Goal: Check status: Check status

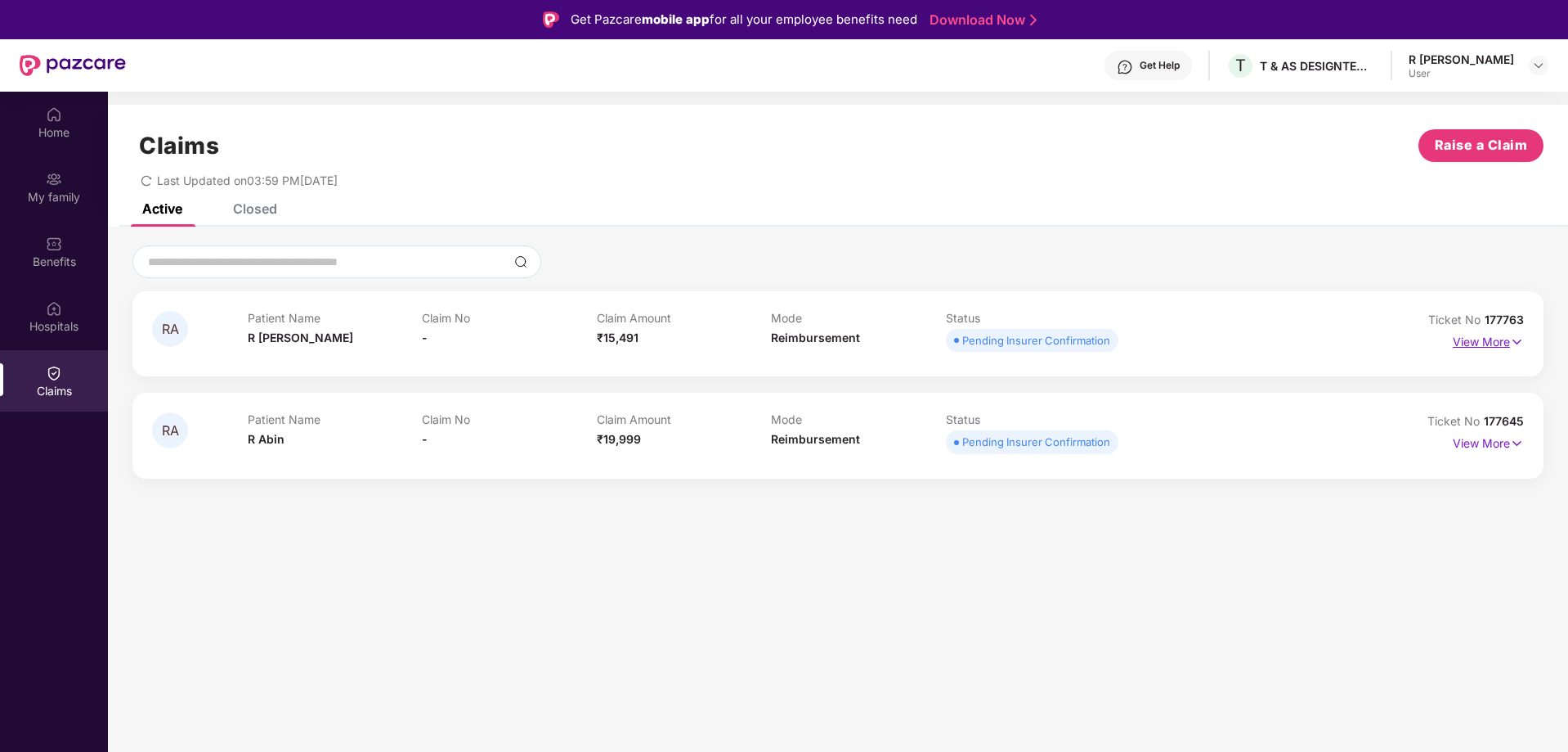
click at [1511, 337] on img at bounding box center [1516, 342] width 14 height 18
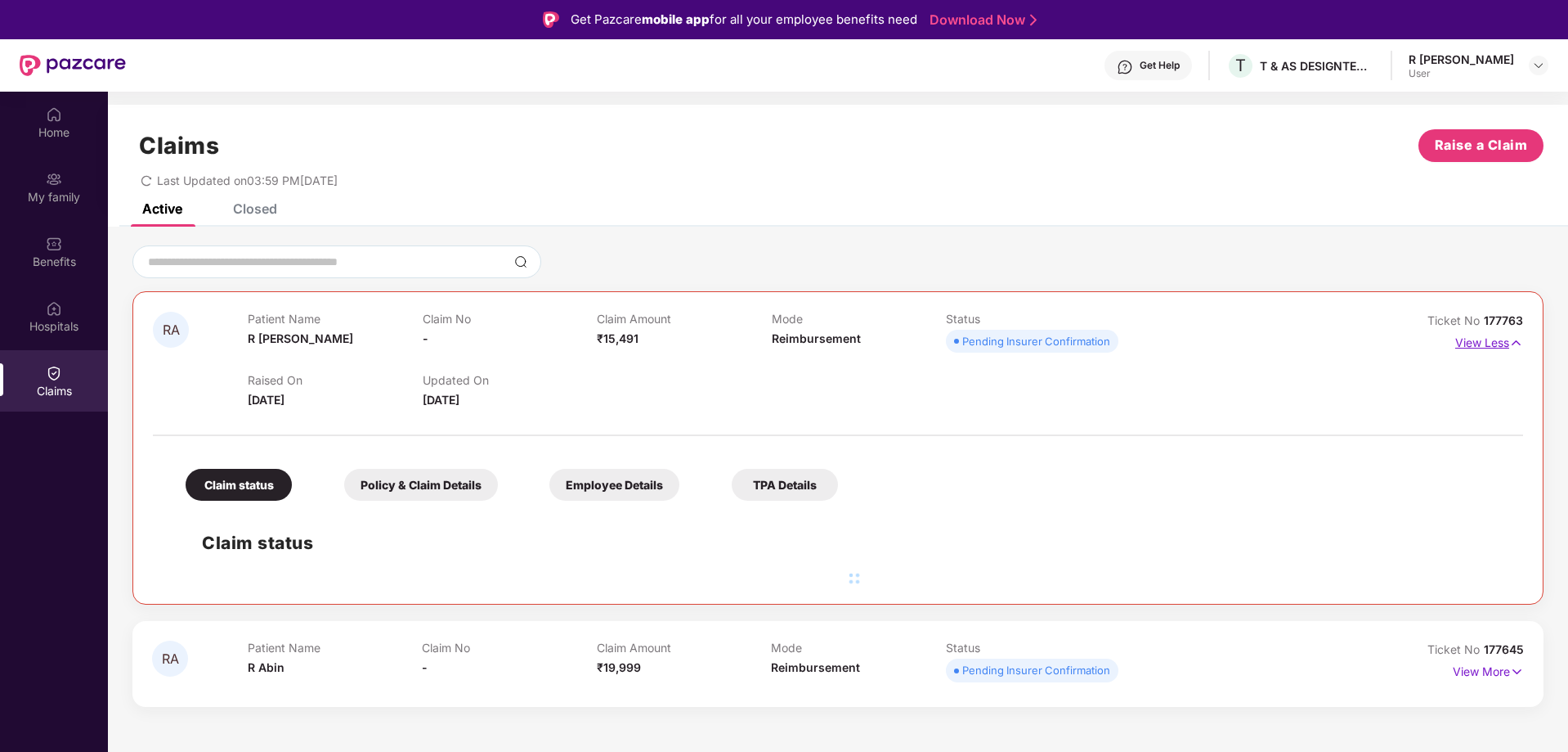
click at [1511, 337] on img at bounding box center [1515, 343] width 14 height 18
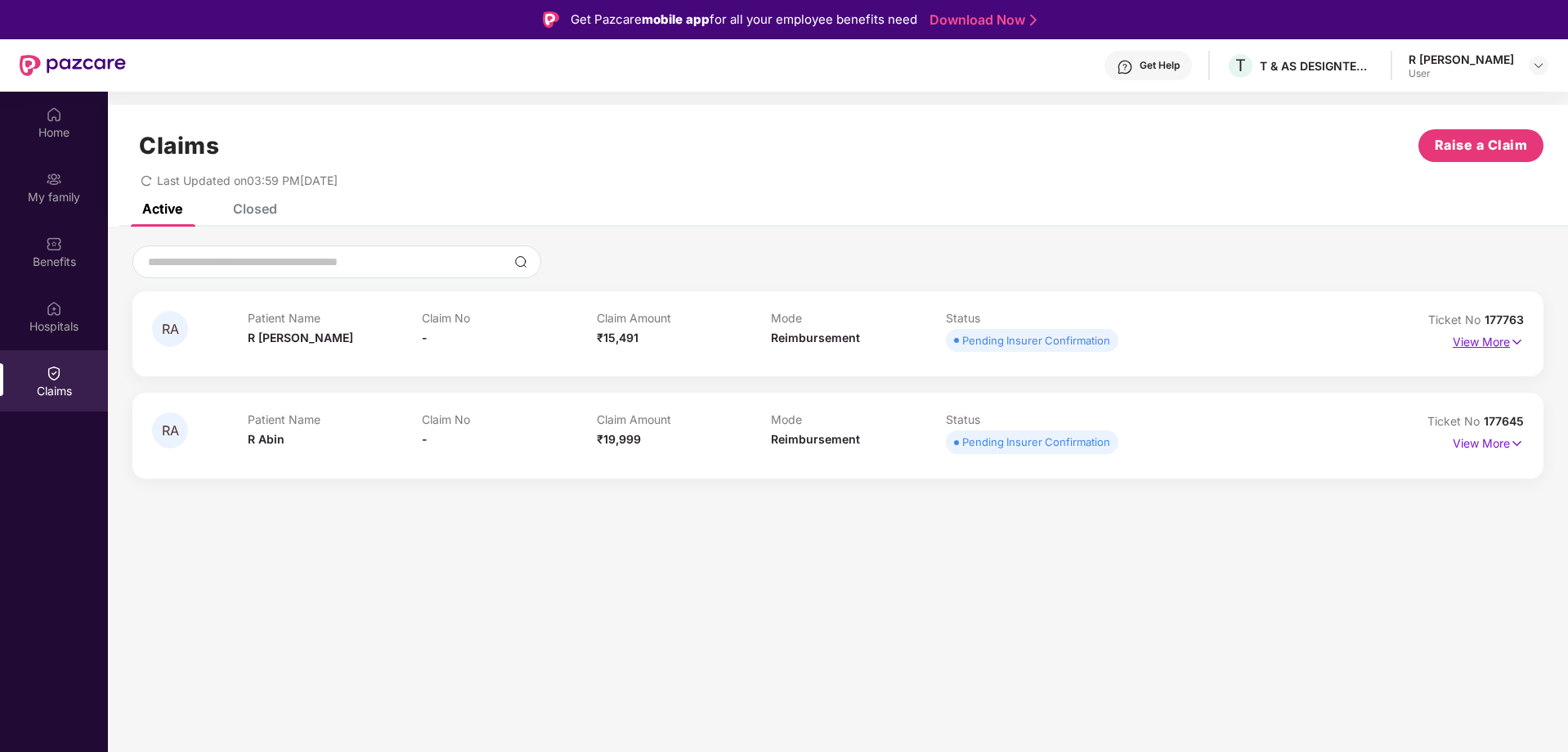
click at [1514, 342] on img at bounding box center [1516, 342] width 14 height 18
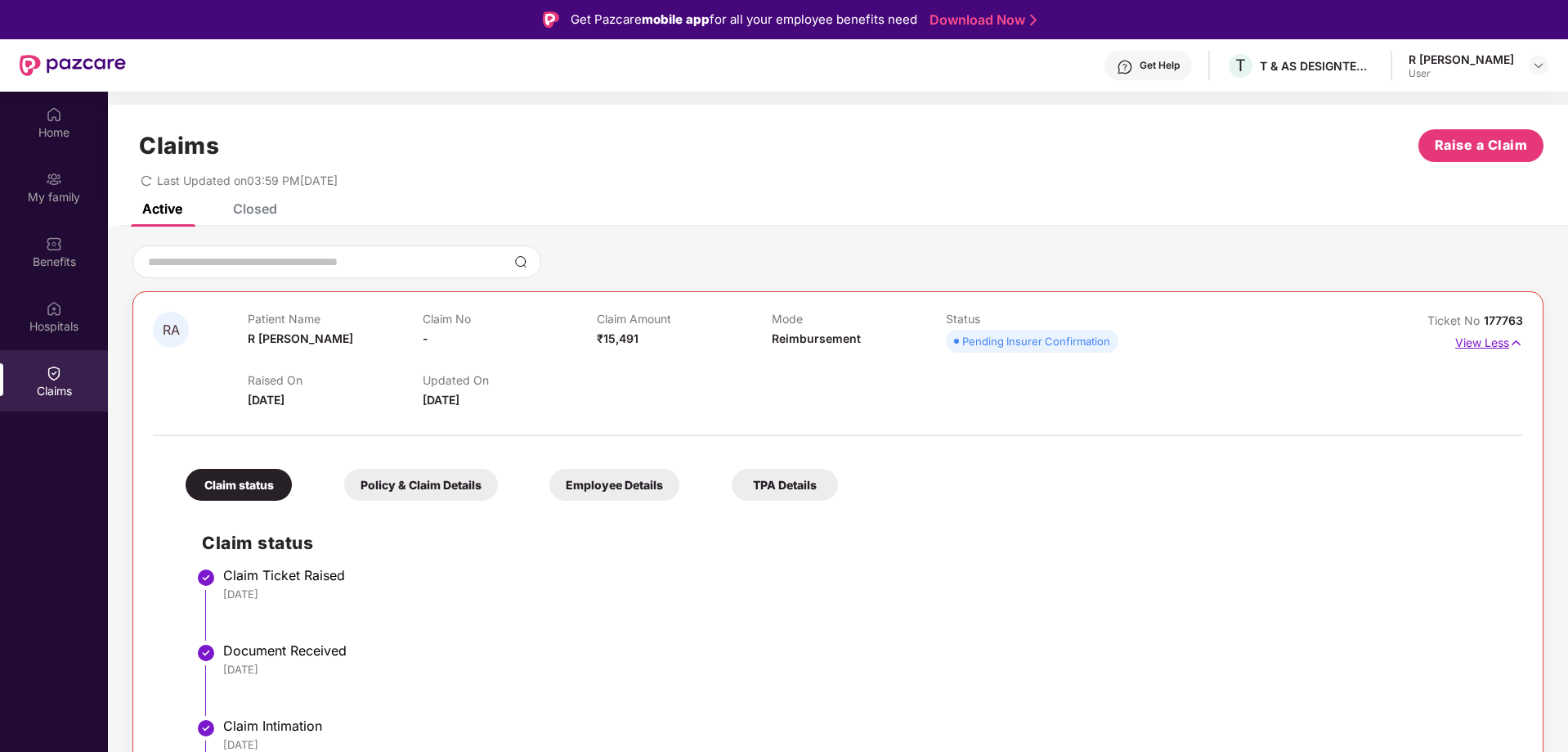
click at [1497, 347] on p "View Less" at bounding box center [1488, 340] width 68 height 22
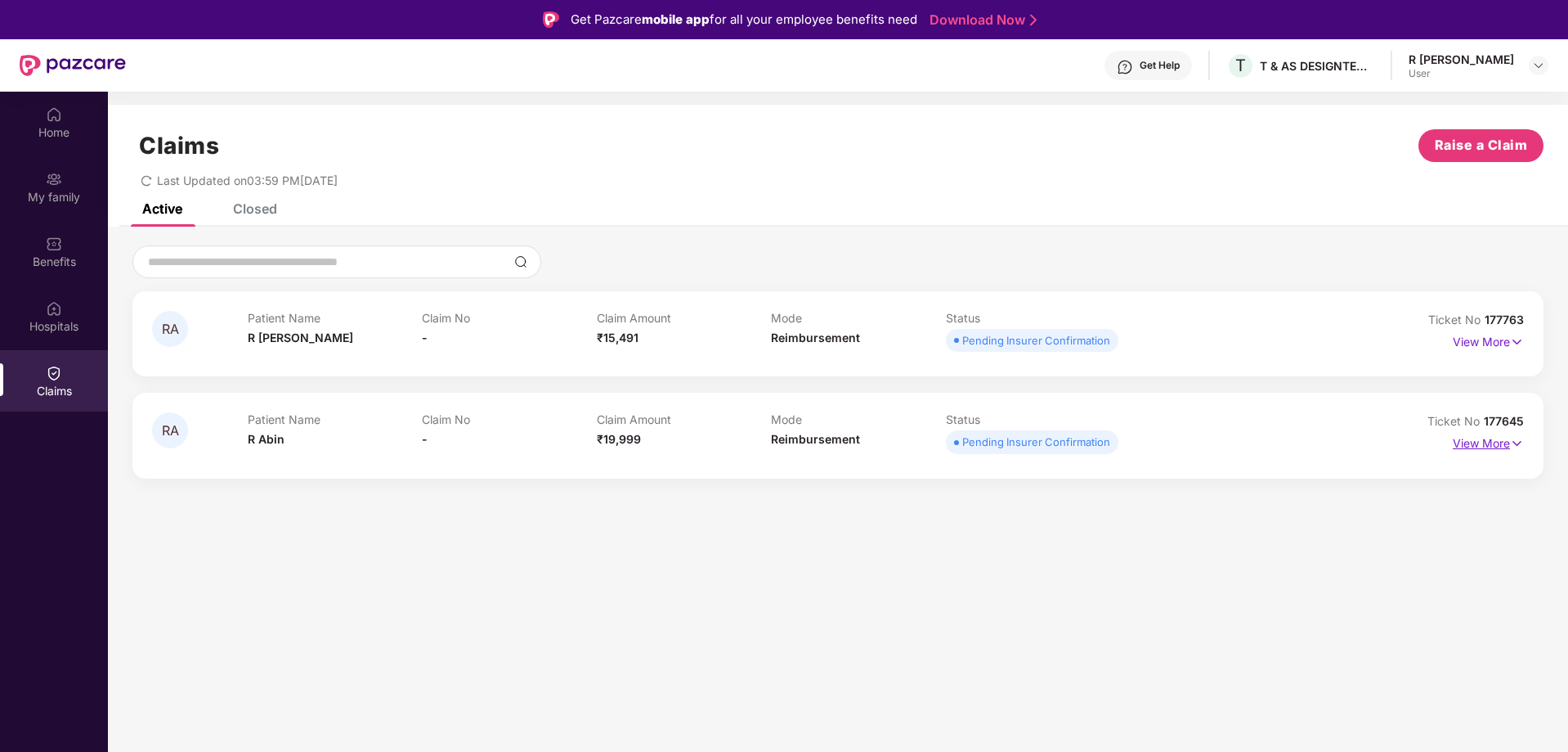
click at [1508, 445] on p "View More" at bounding box center [1488, 441] width 71 height 22
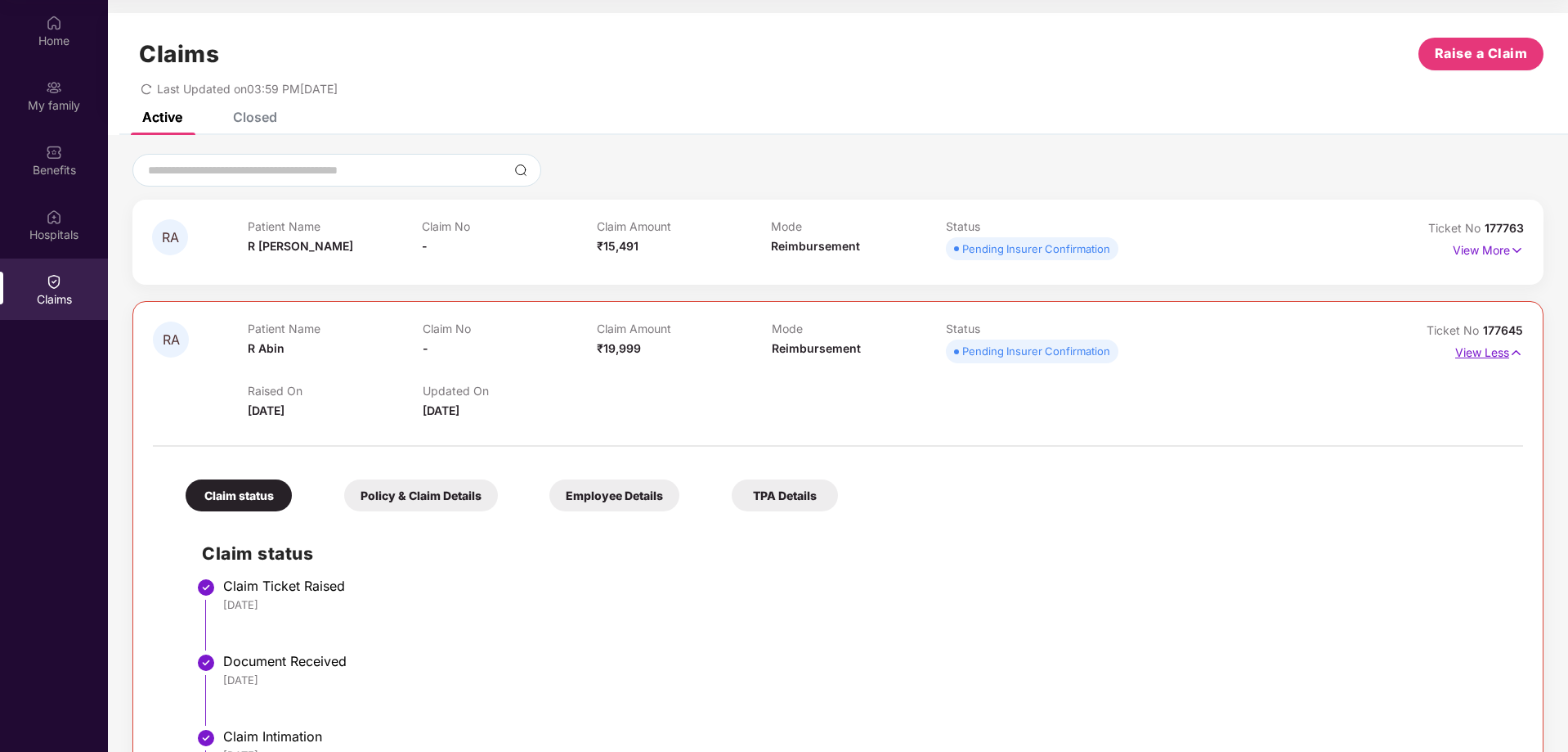
click at [1486, 356] on p "View Less" at bounding box center [1488, 350] width 68 height 22
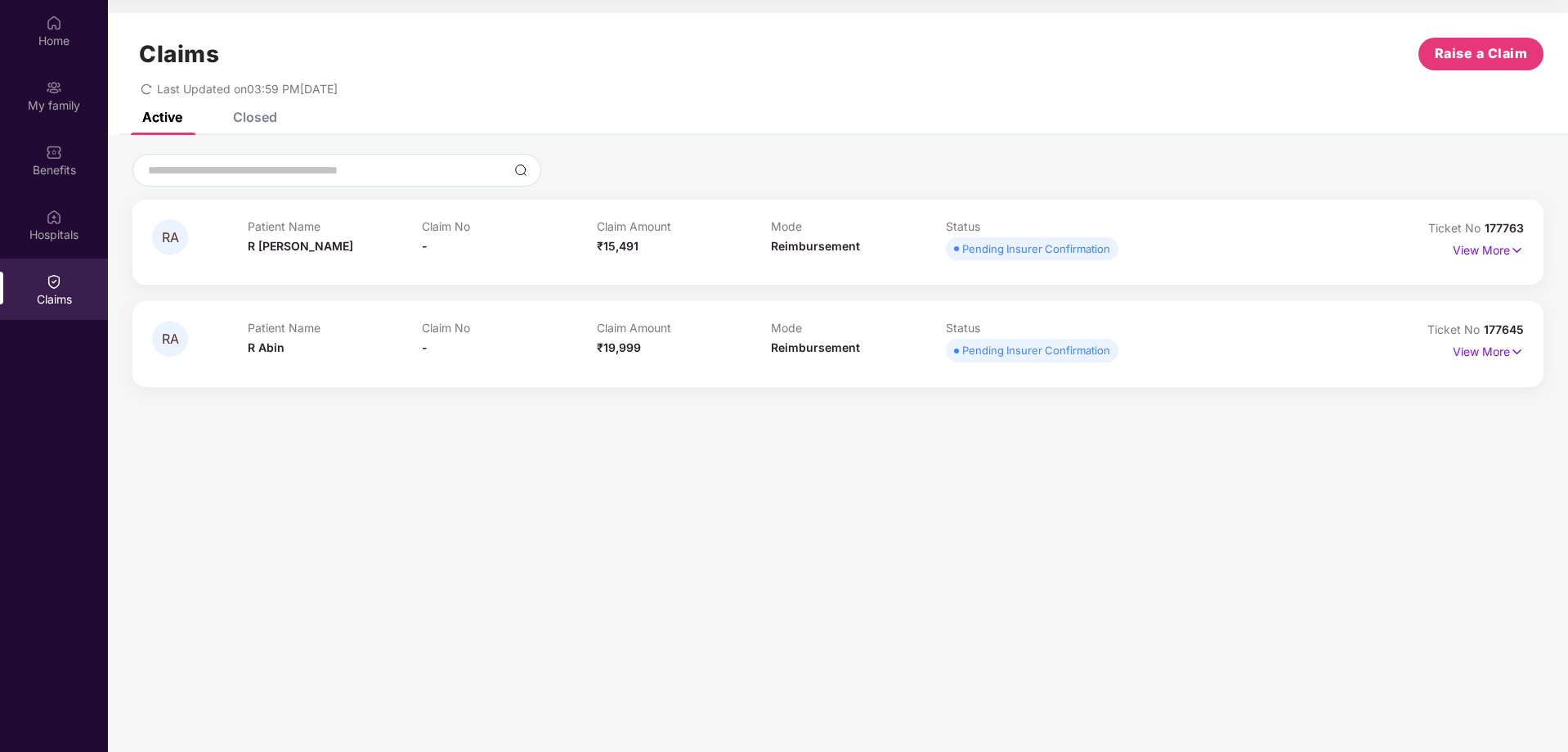
click at [1541, 297] on div "RA Patient Name R [PERSON_NAME] Claim No - Claim Amount ₹15,491 Mode Reimbursem…" at bounding box center [837, 293] width 1411 height 188
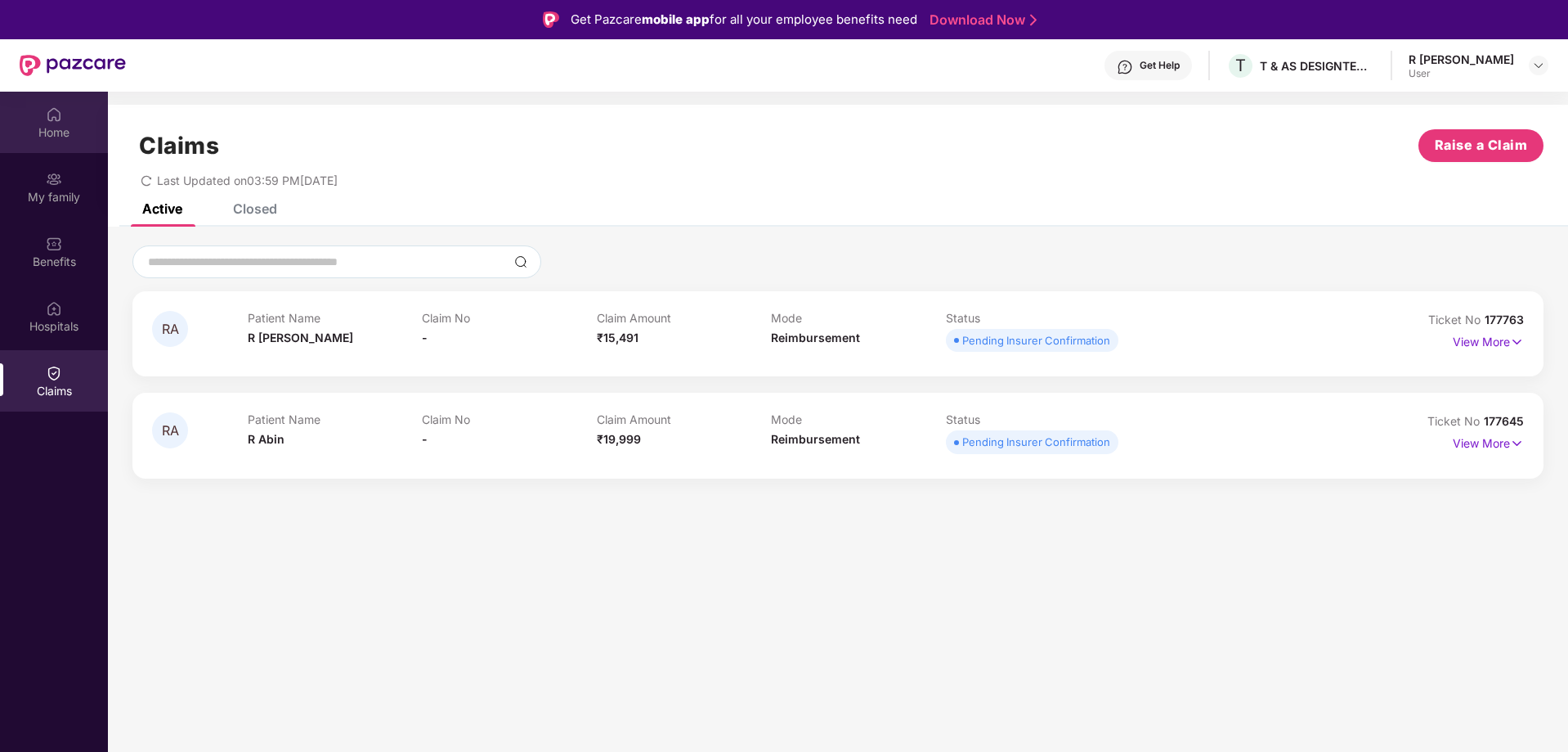
click at [56, 121] on img at bounding box center [54, 114] width 16 height 16
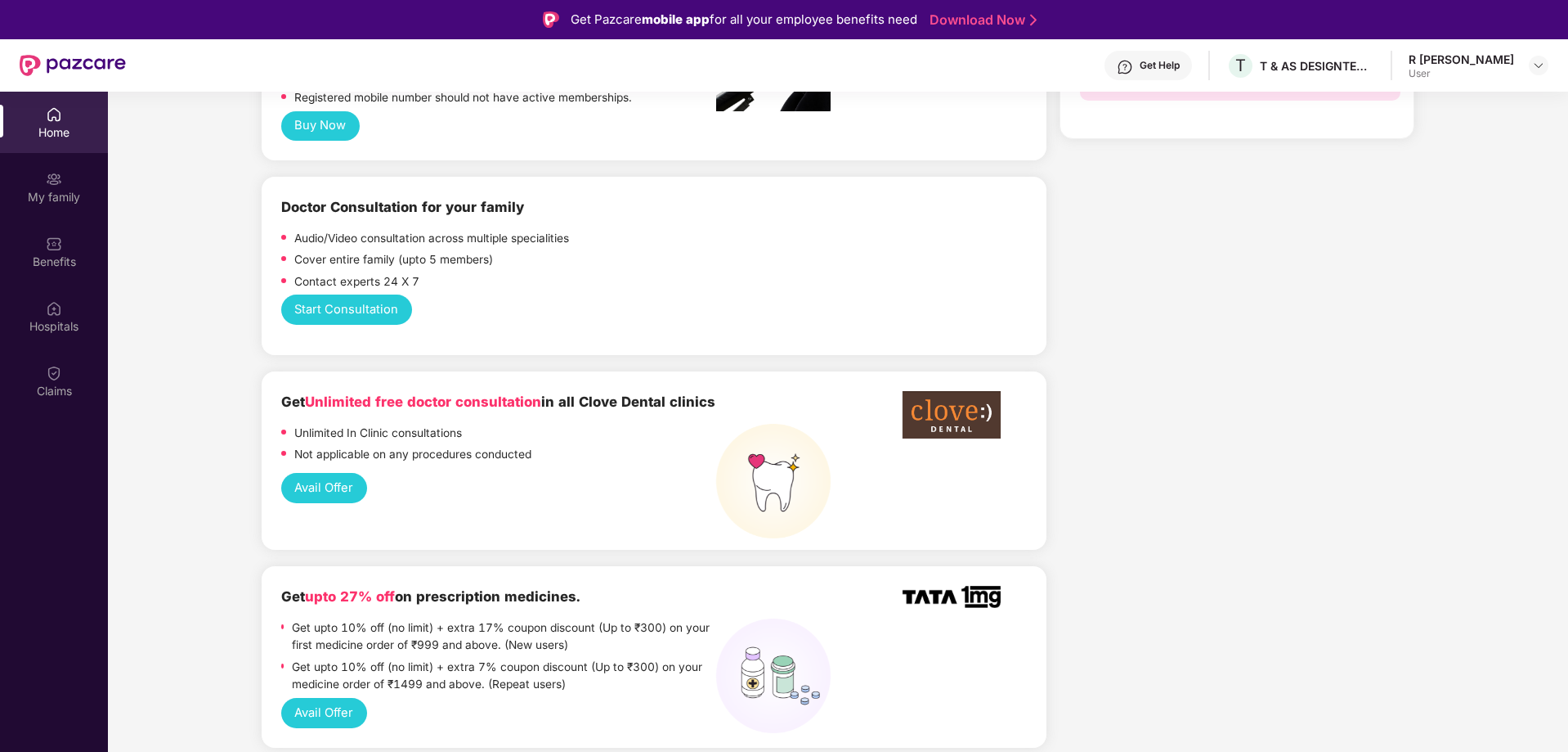
scroll to position [1145, 0]
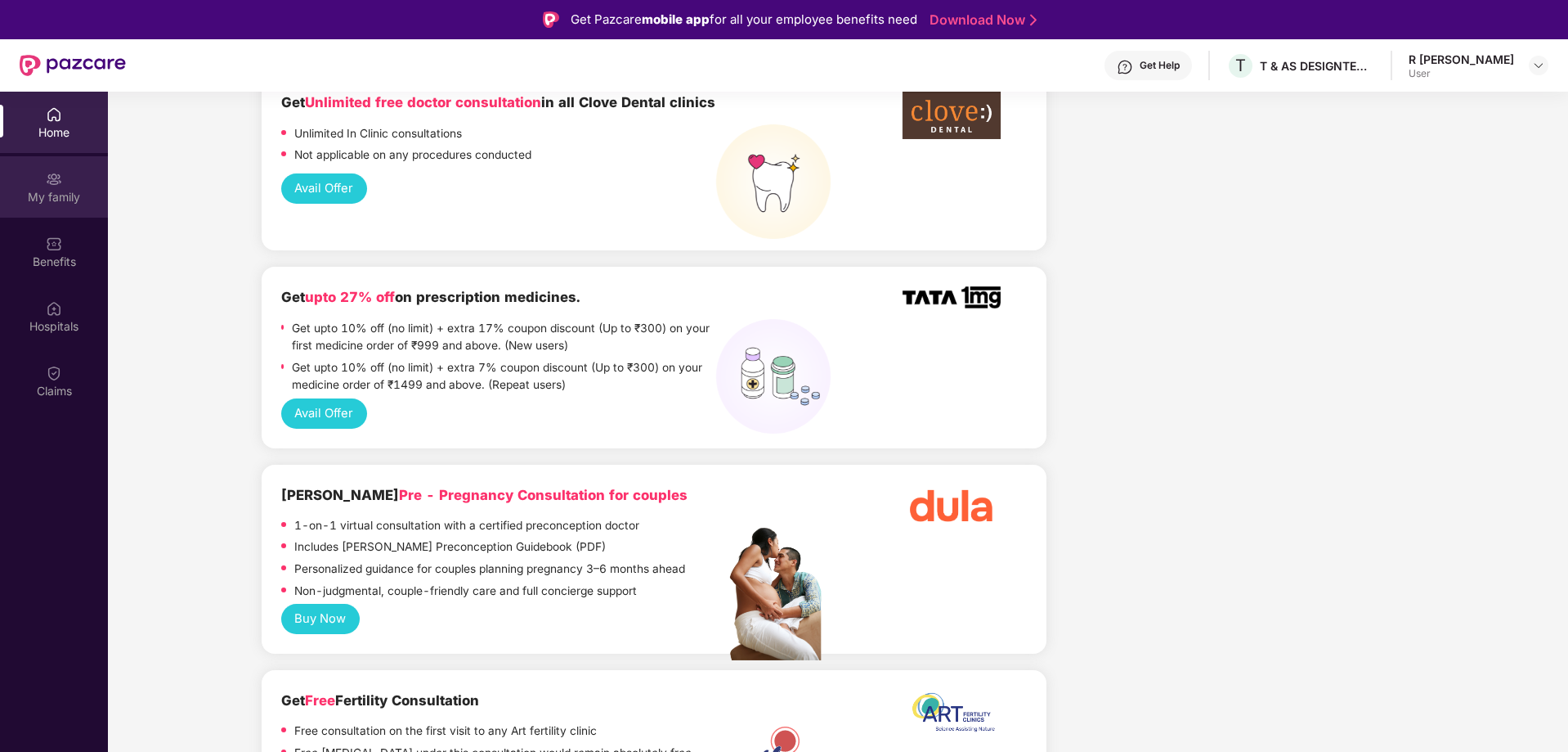
click at [41, 180] on div "My family" at bounding box center [54, 187] width 108 height 61
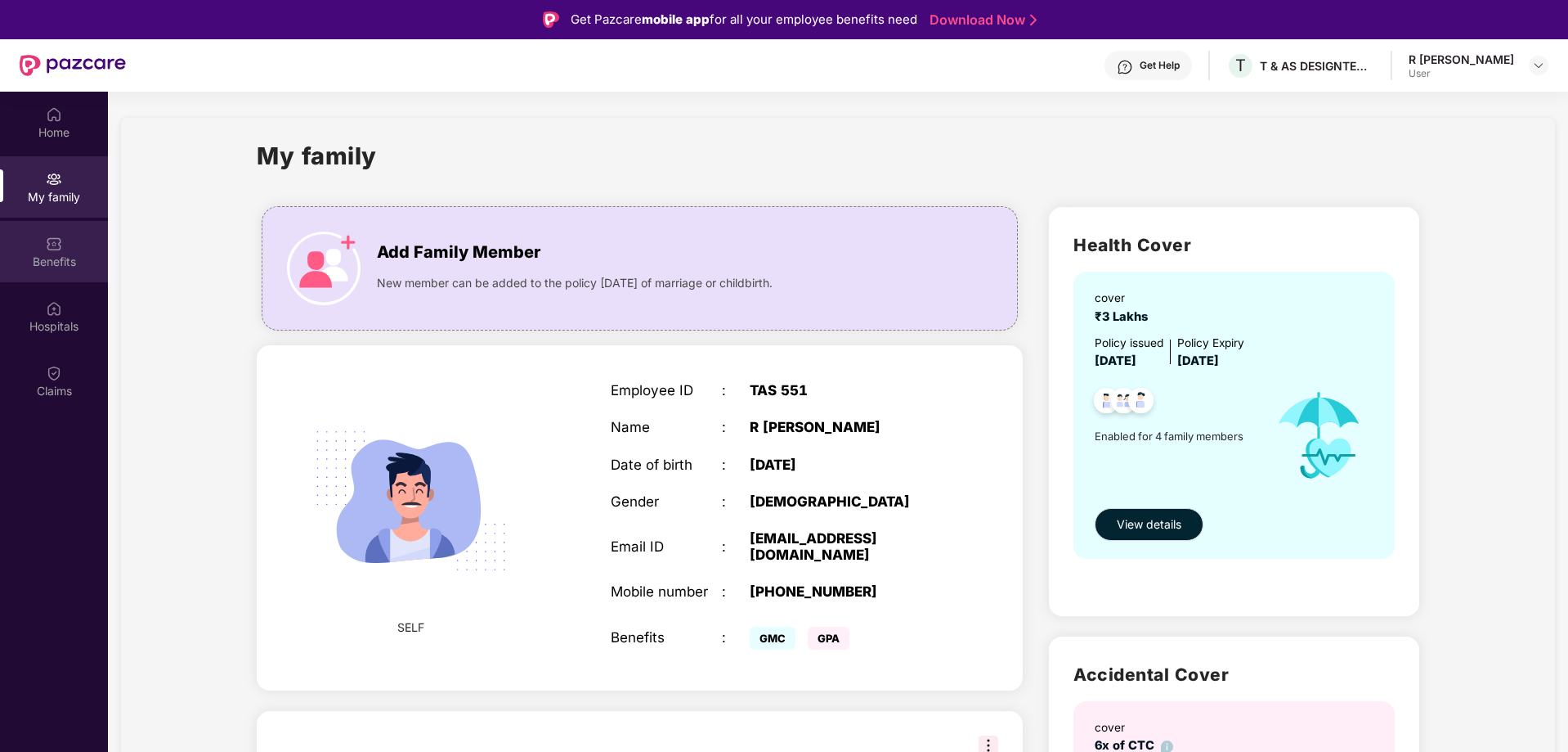
click at [51, 267] on div "Benefits" at bounding box center [54, 262] width 108 height 16
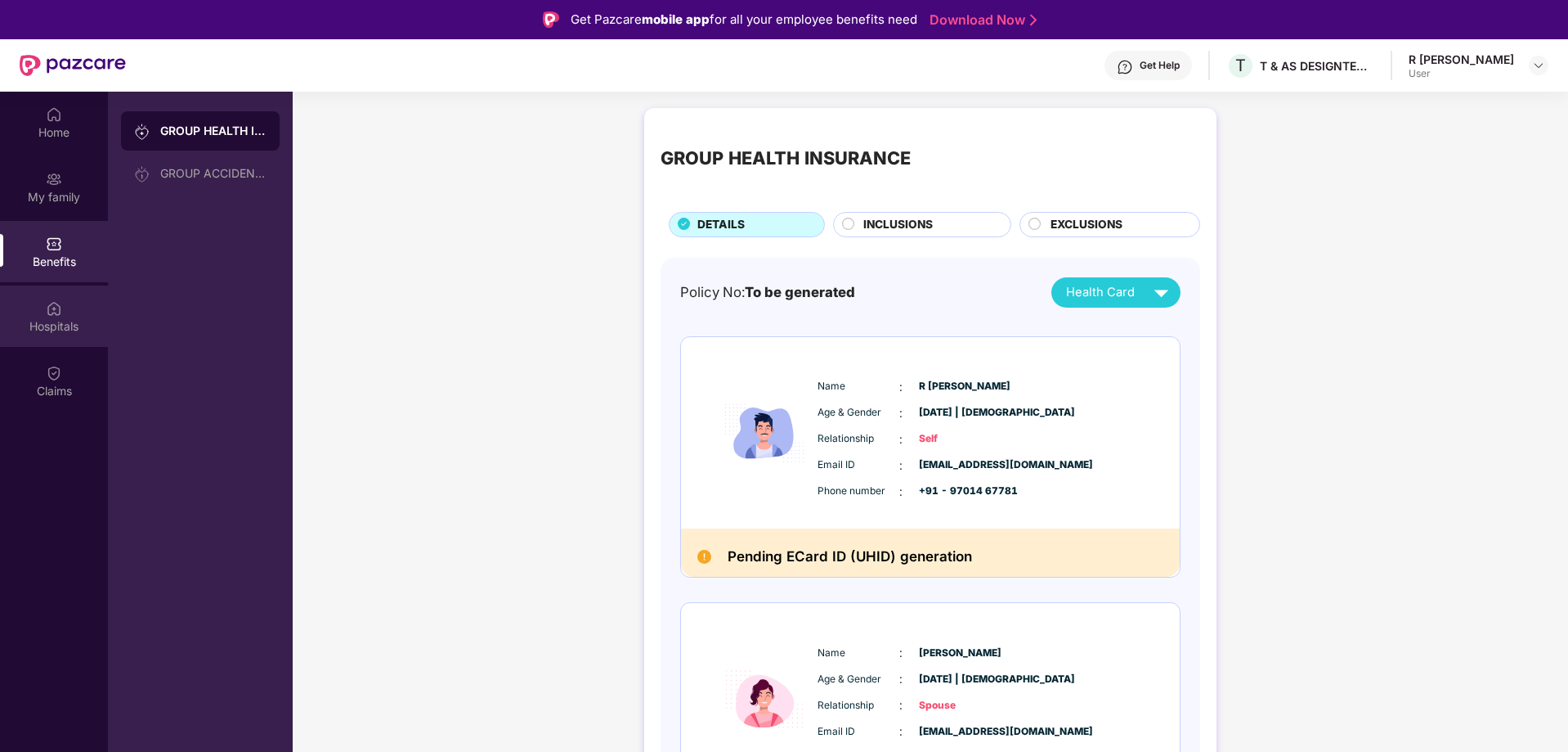
click at [45, 317] on div "Hospitals" at bounding box center [54, 316] width 108 height 61
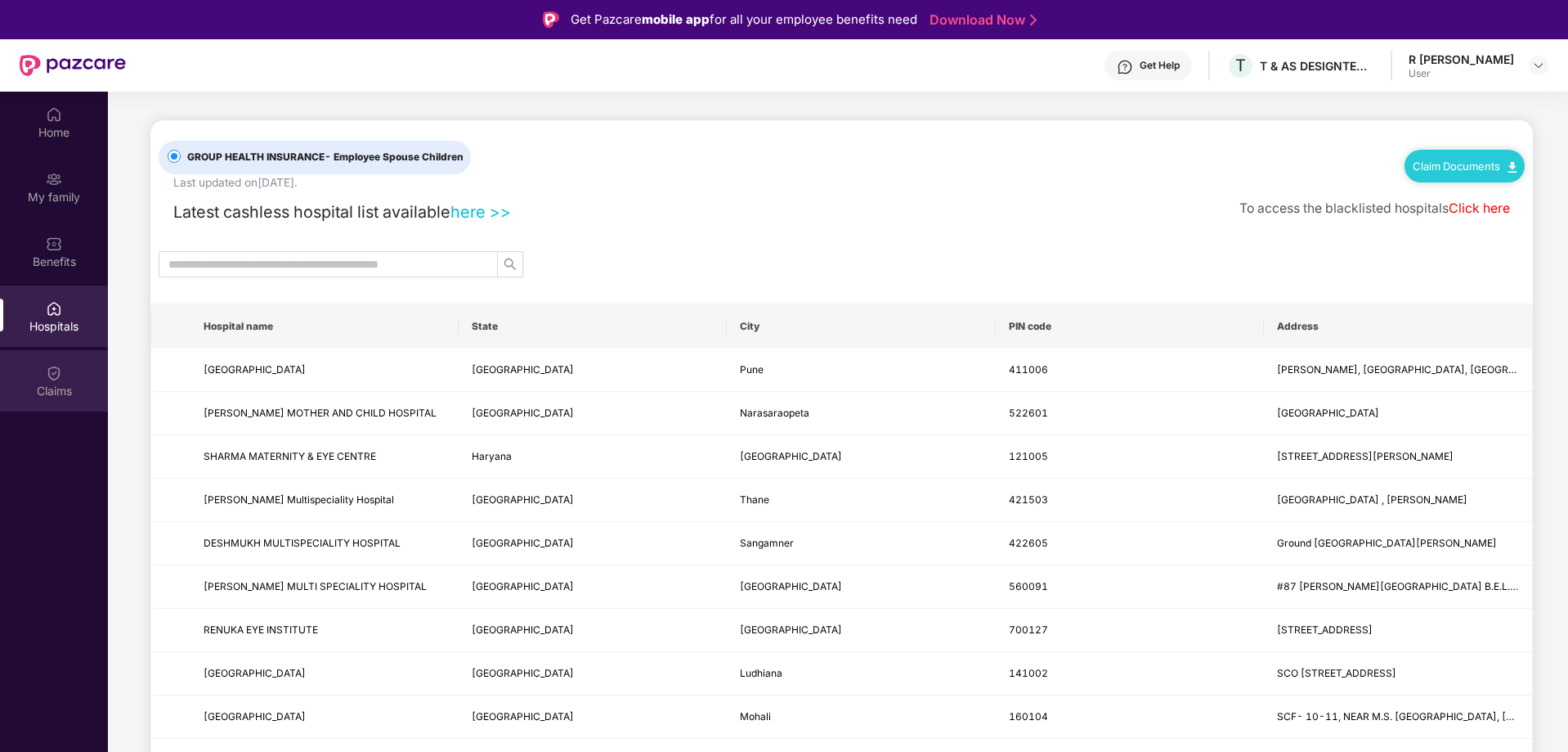
click at [49, 371] on img at bounding box center [54, 373] width 16 height 16
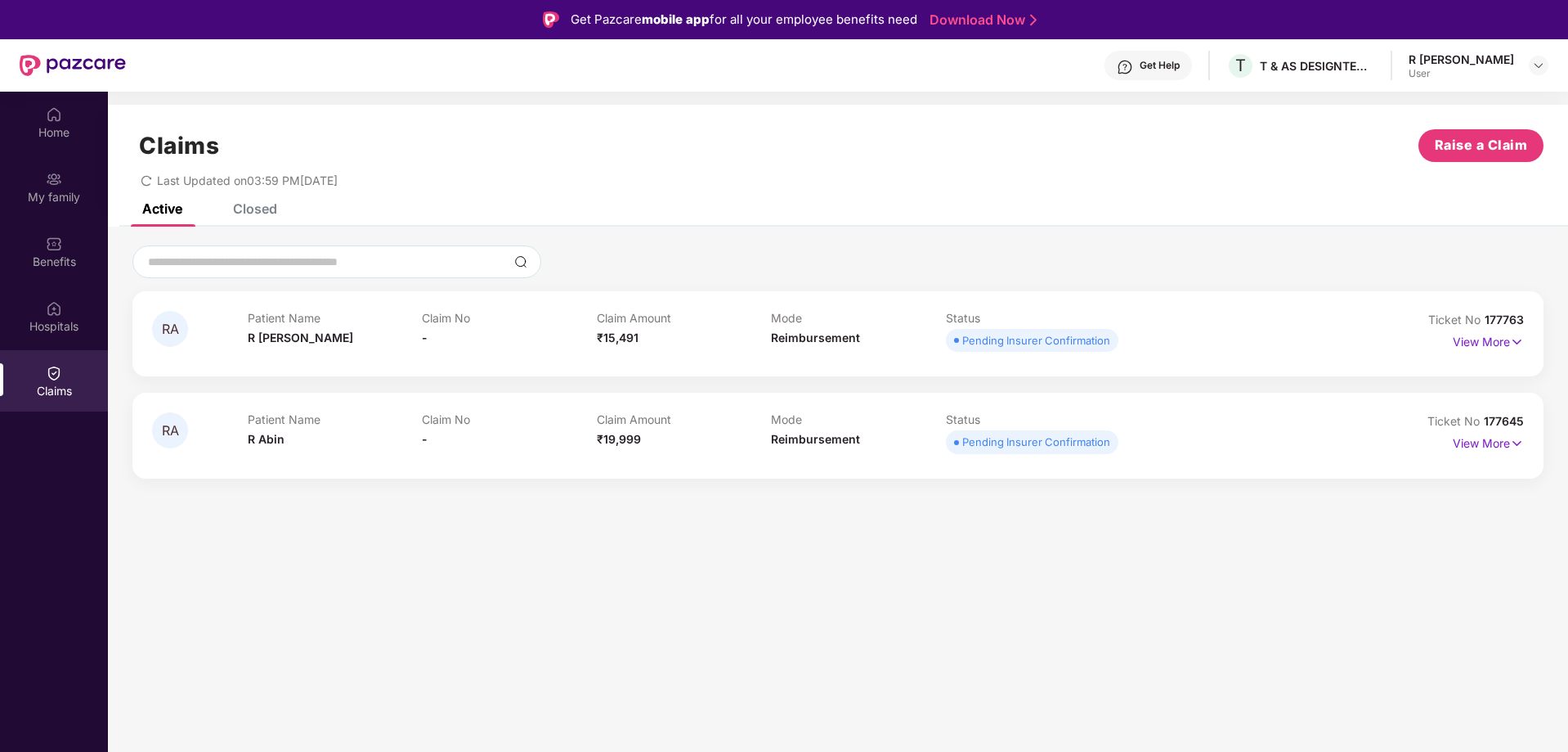
click at [242, 209] on div "Closed" at bounding box center [255, 209] width 44 height 16
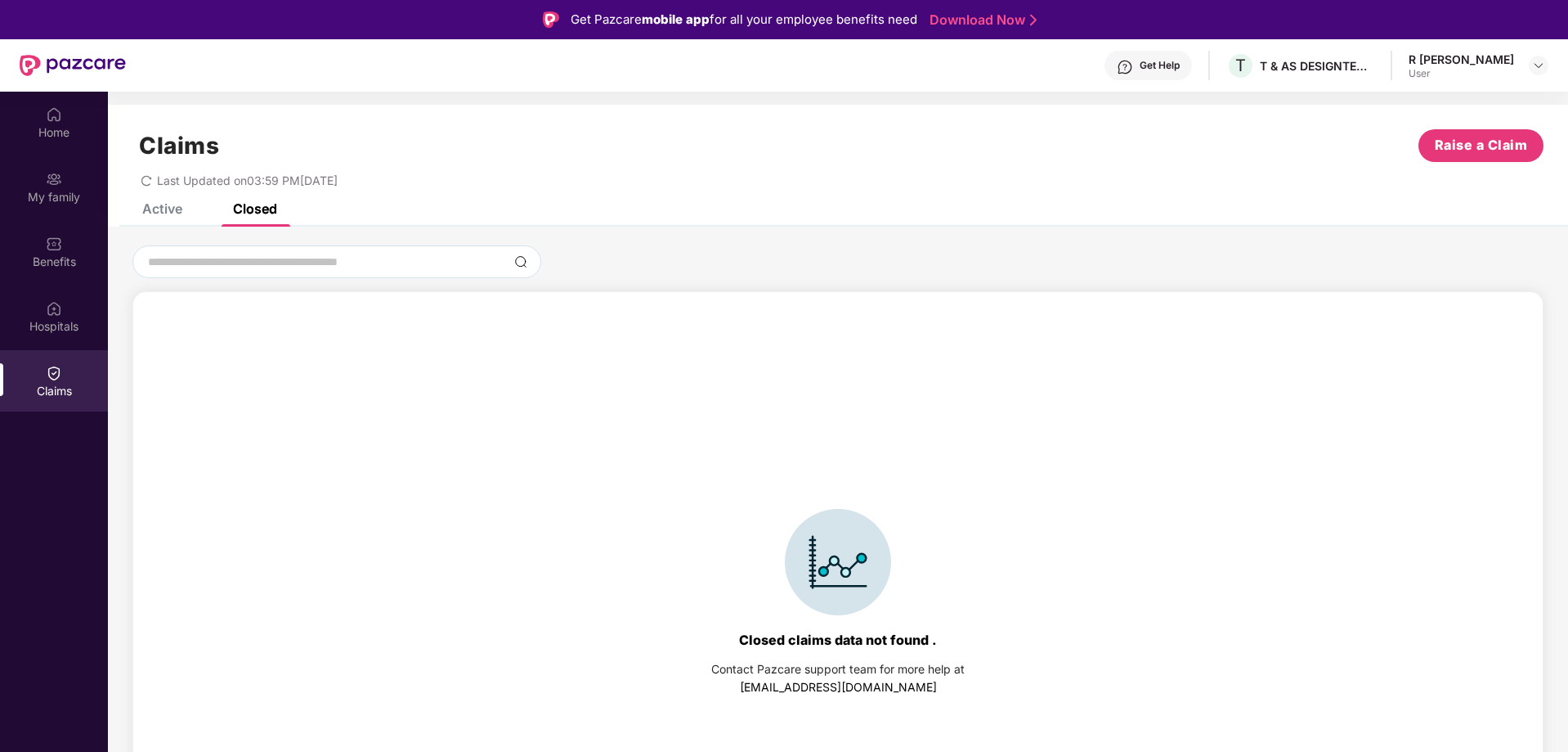
click at [174, 205] on div "Active" at bounding box center [163, 209] width 40 height 16
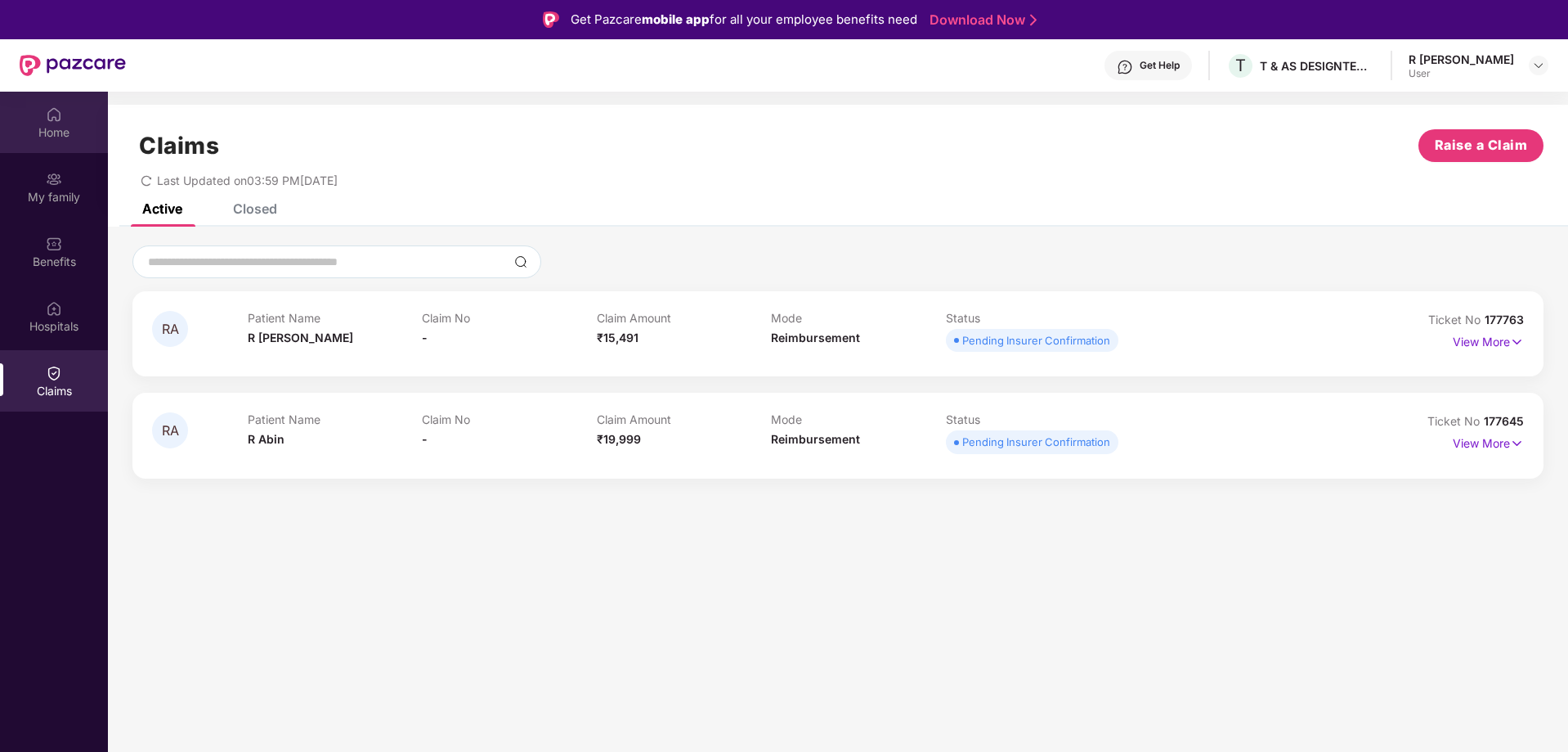
drag, startPoint x: 73, startPoint y: 126, endPoint x: 61, endPoint y: 119, distance: 13.9
click at [61, 119] on img at bounding box center [54, 114] width 16 height 16
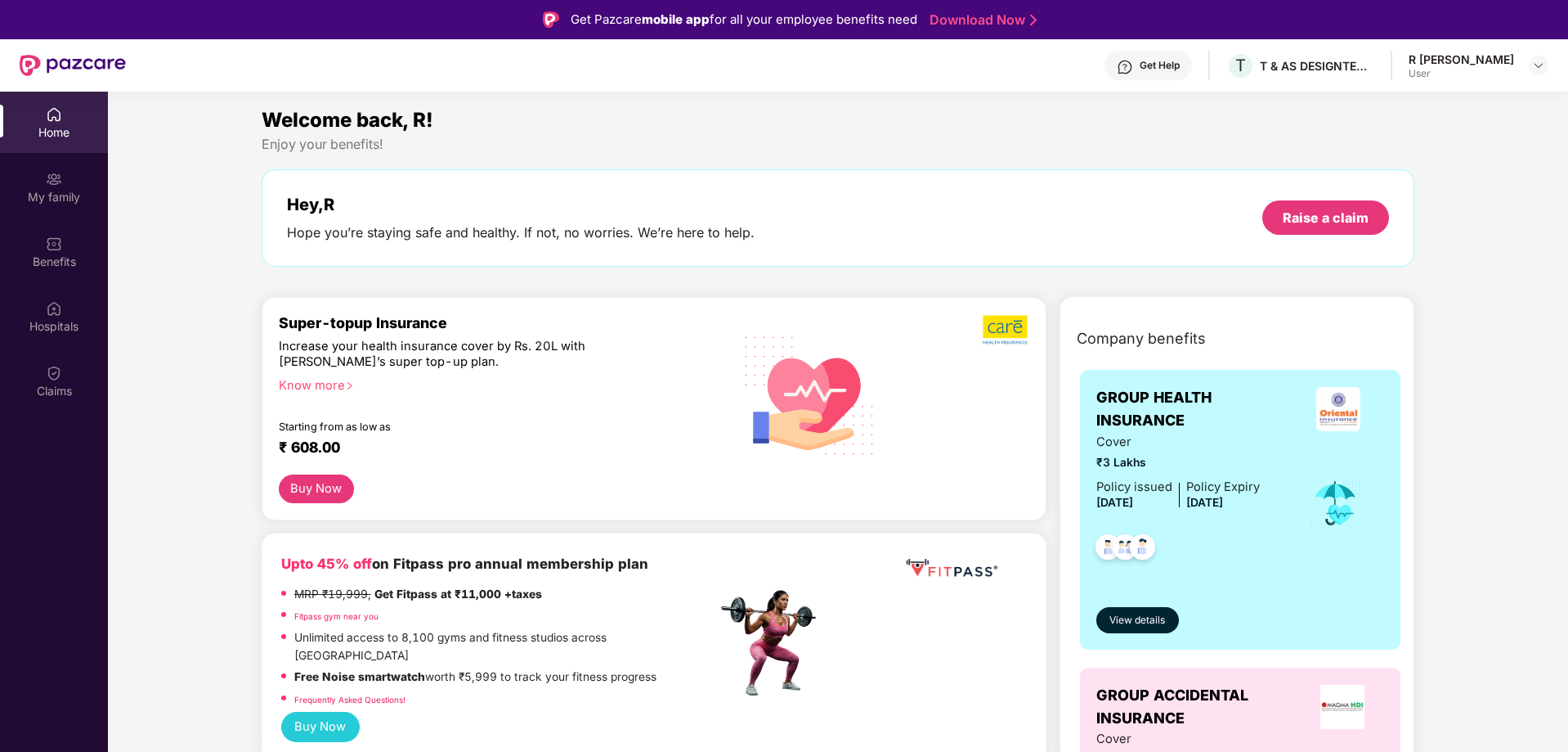
click at [1481, 62] on div "R [PERSON_NAME]" at bounding box center [1460, 59] width 105 height 16
click at [61, 197] on div "My family" at bounding box center [54, 198] width 108 height 16
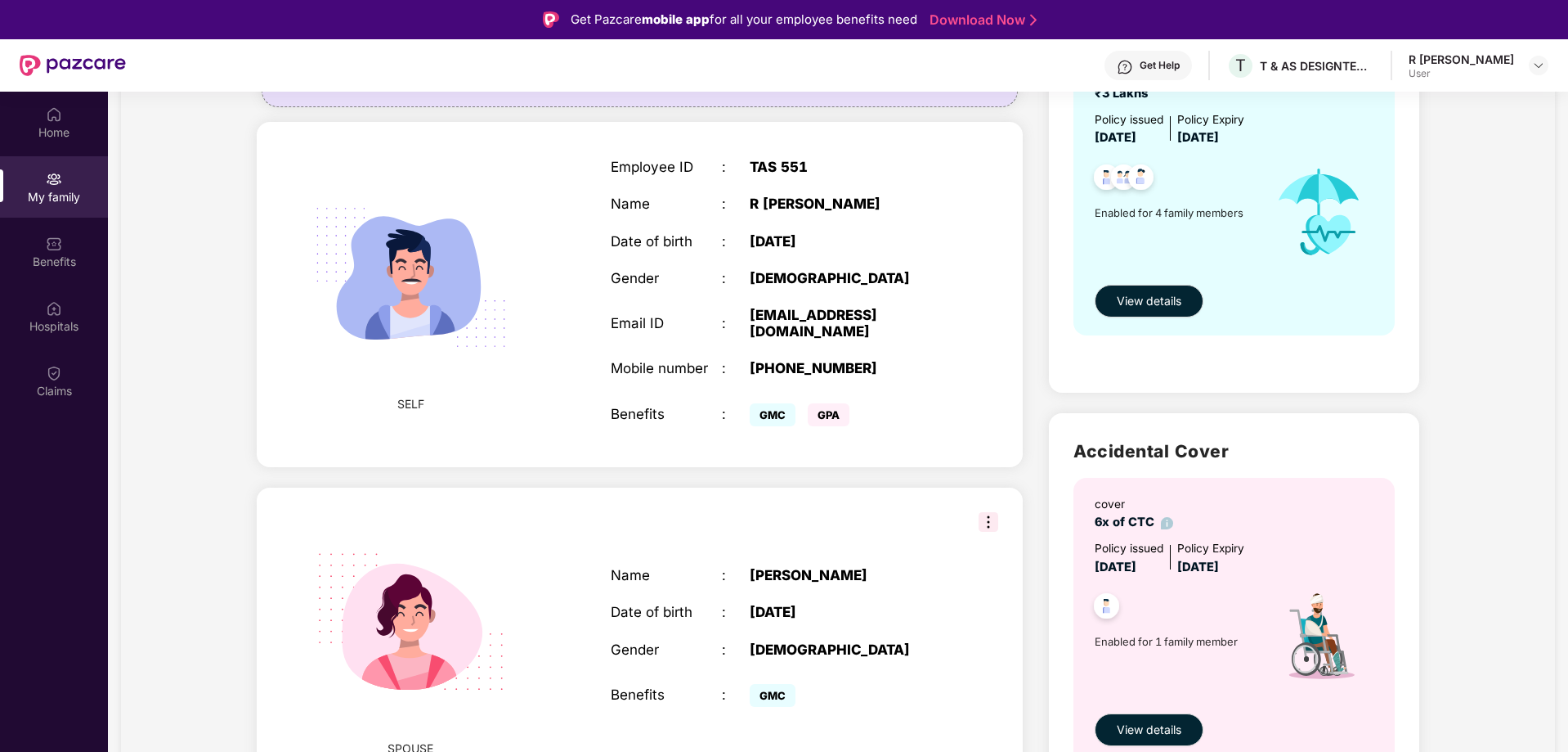
scroll to position [49, 0]
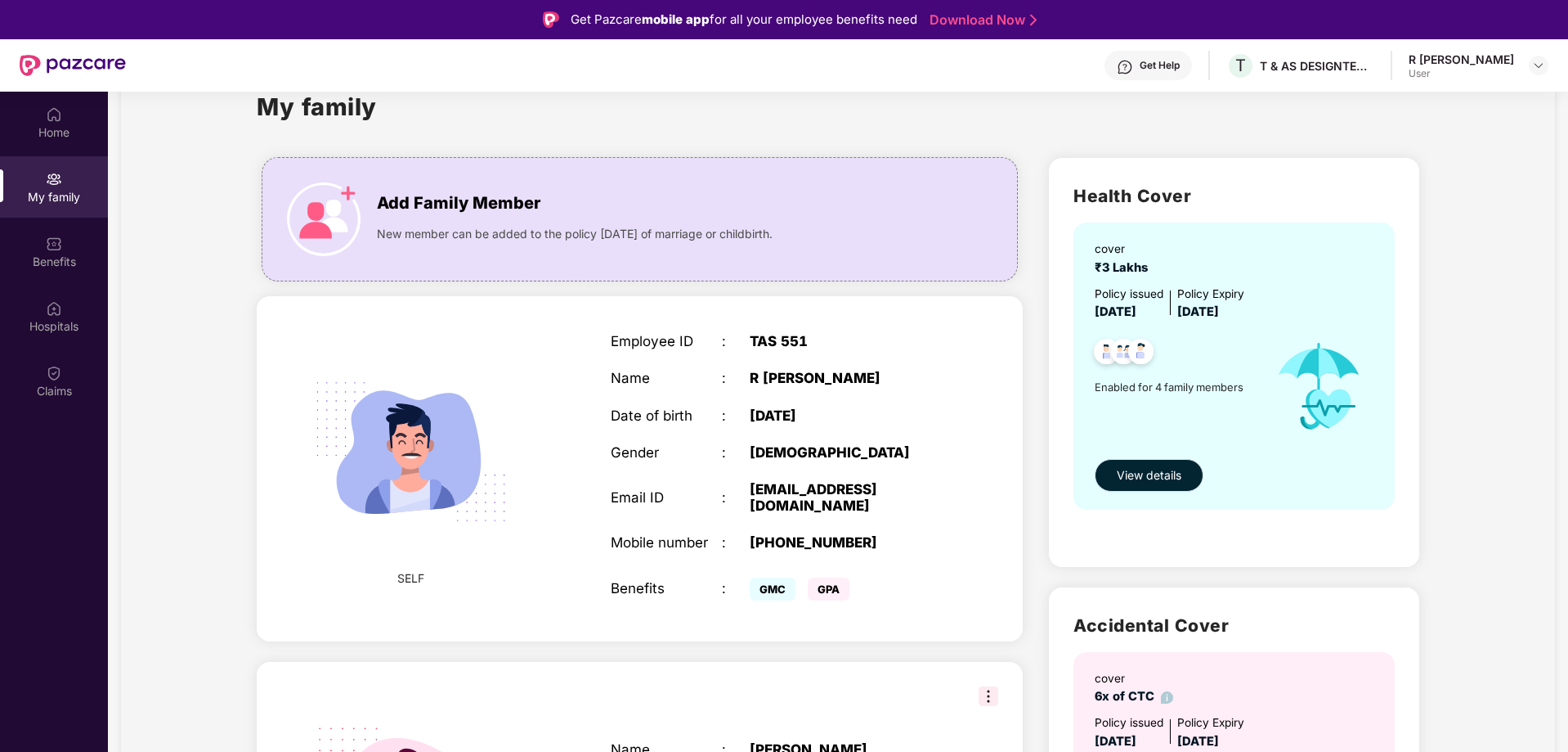
click at [1158, 474] on span "View details" at bounding box center [1148, 476] width 65 height 18
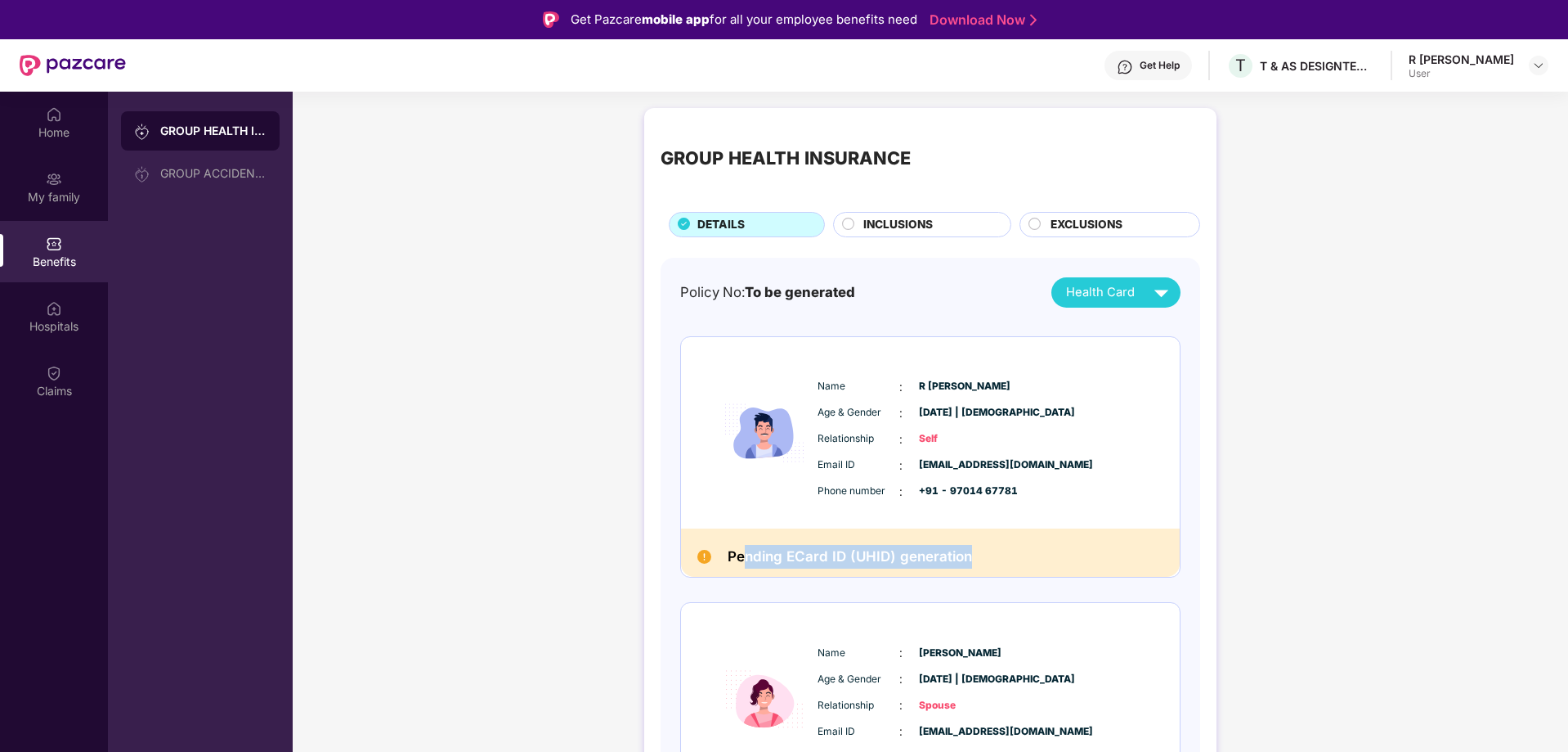
drag, startPoint x: 841, startPoint y: 557, endPoint x: 1016, endPoint y: 557, distance: 175.0
click at [1005, 557] on div "Pending ECard ID (UHID) generation" at bounding box center [930, 553] width 498 height 48
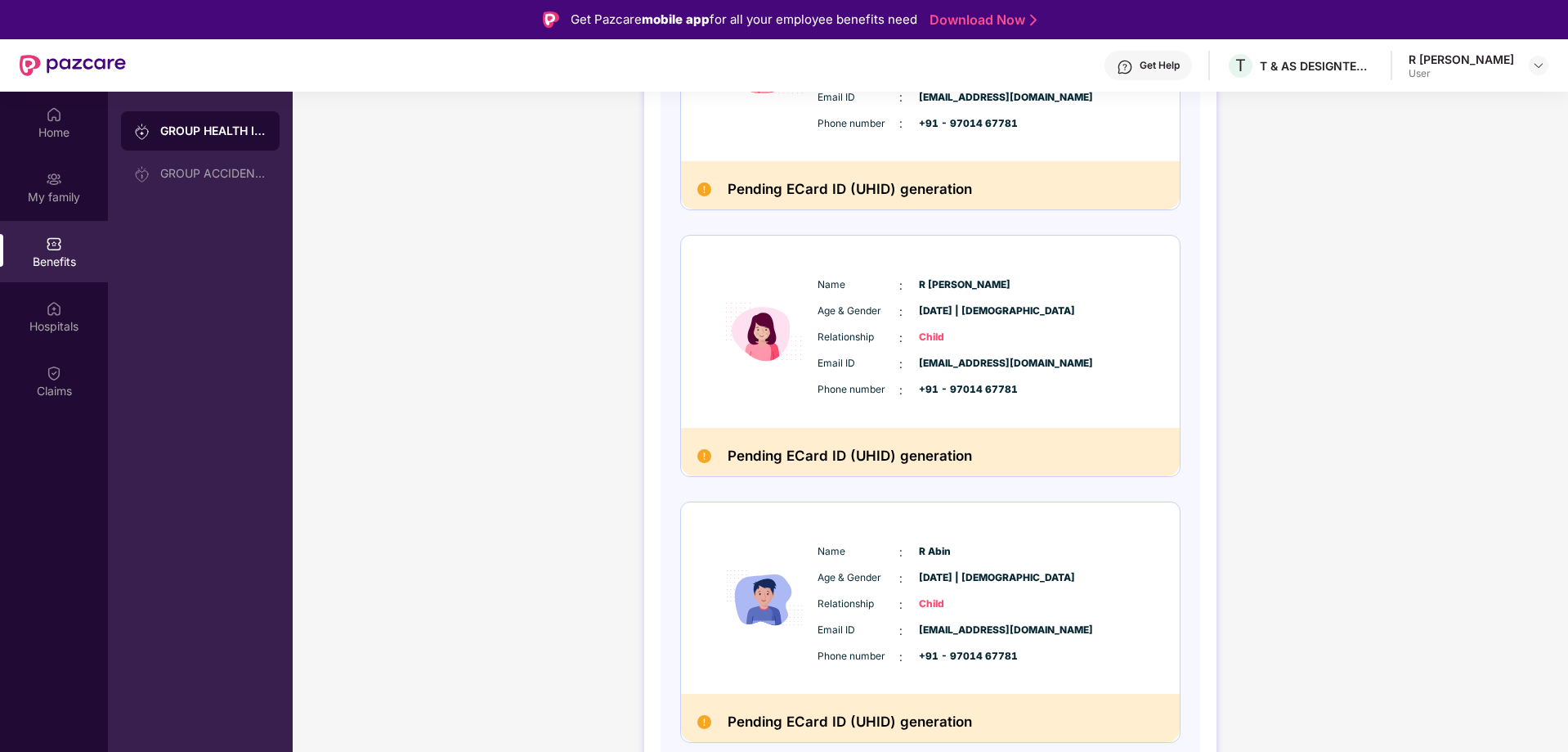
scroll to position [636, 0]
